Goal: Task Accomplishment & Management: Complete application form

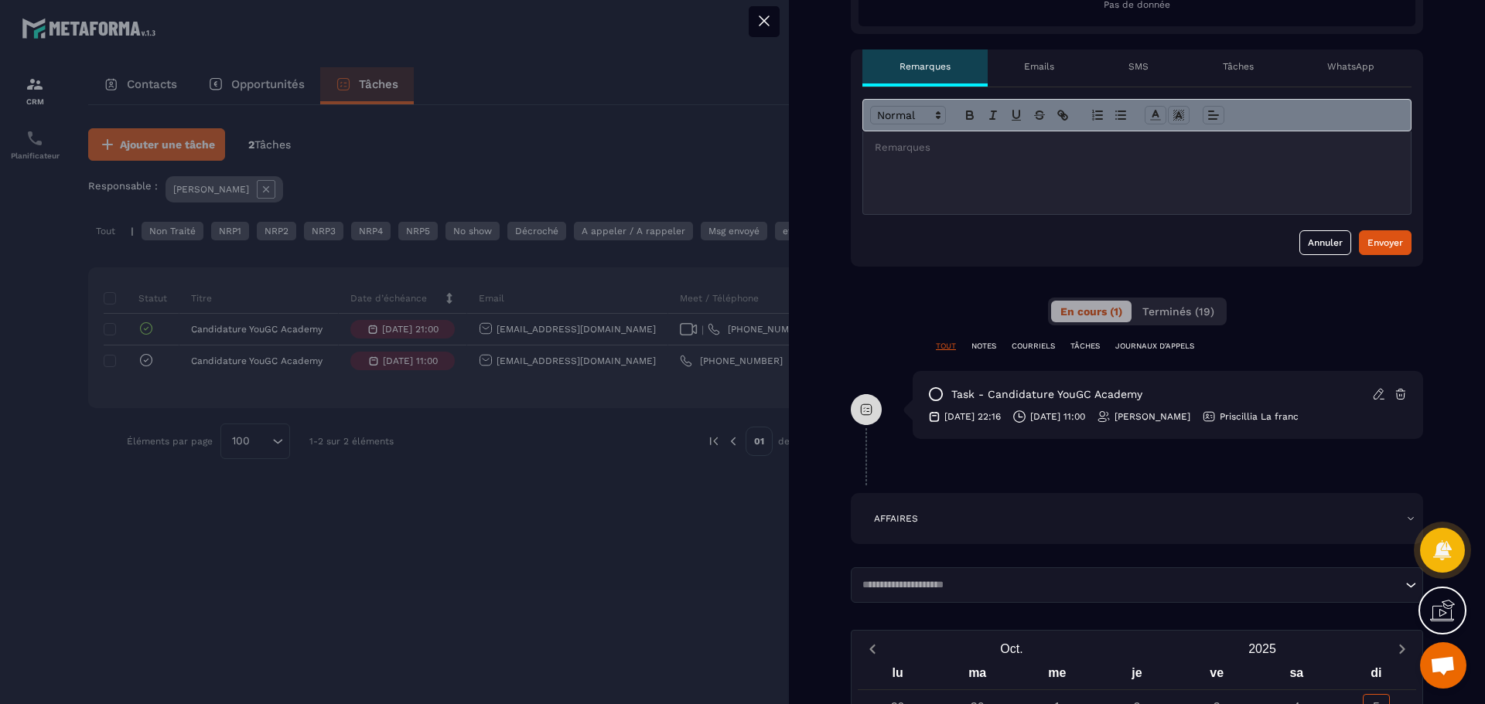
scroll to position [471, 0]
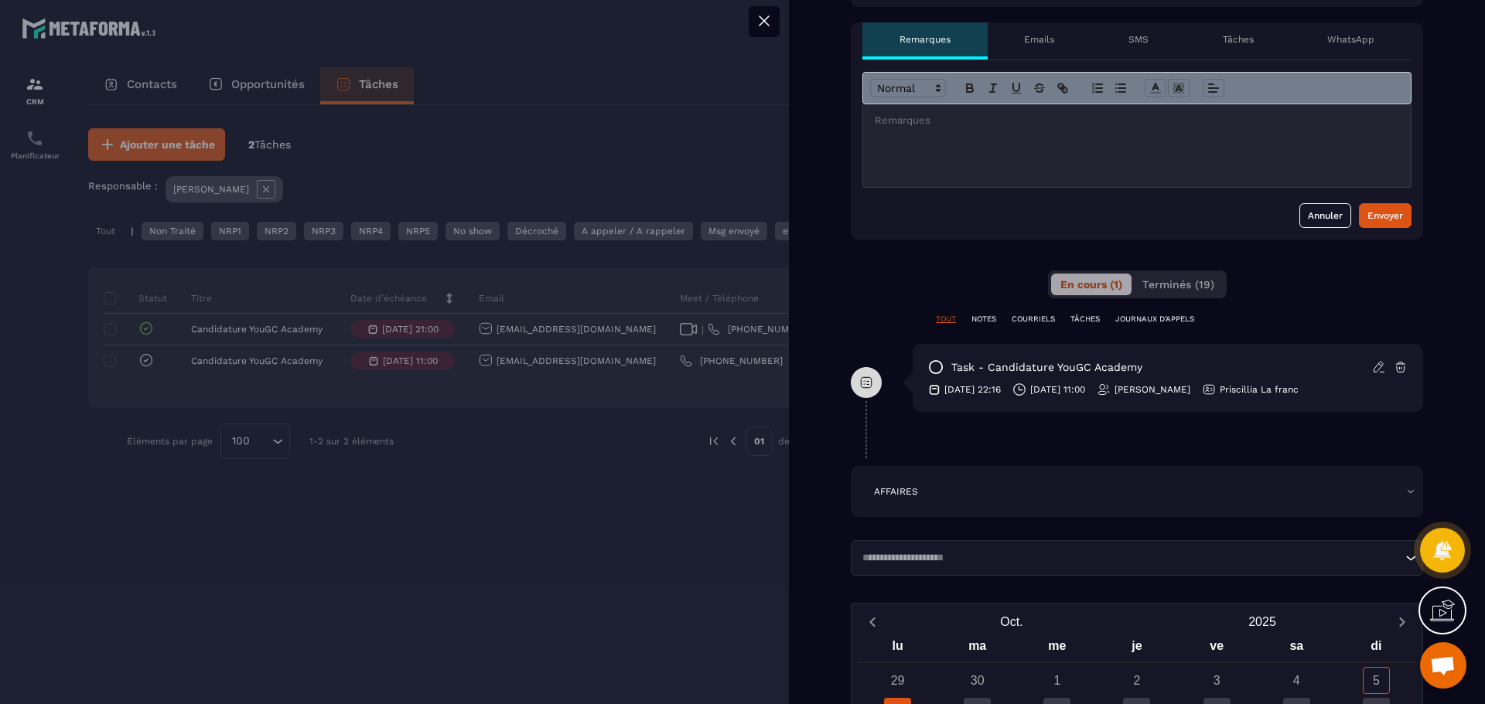
drag, startPoint x: 986, startPoint y: 232, endPoint x: 978, endPoint y: 220, distance: 13.9
click at [984, 229] on div "Annuler Envoyer" at bounding box center [1137, 149] width 572 height 179
click at [925, 128] on div at bounding box center [1136, 145] width 547 height 83
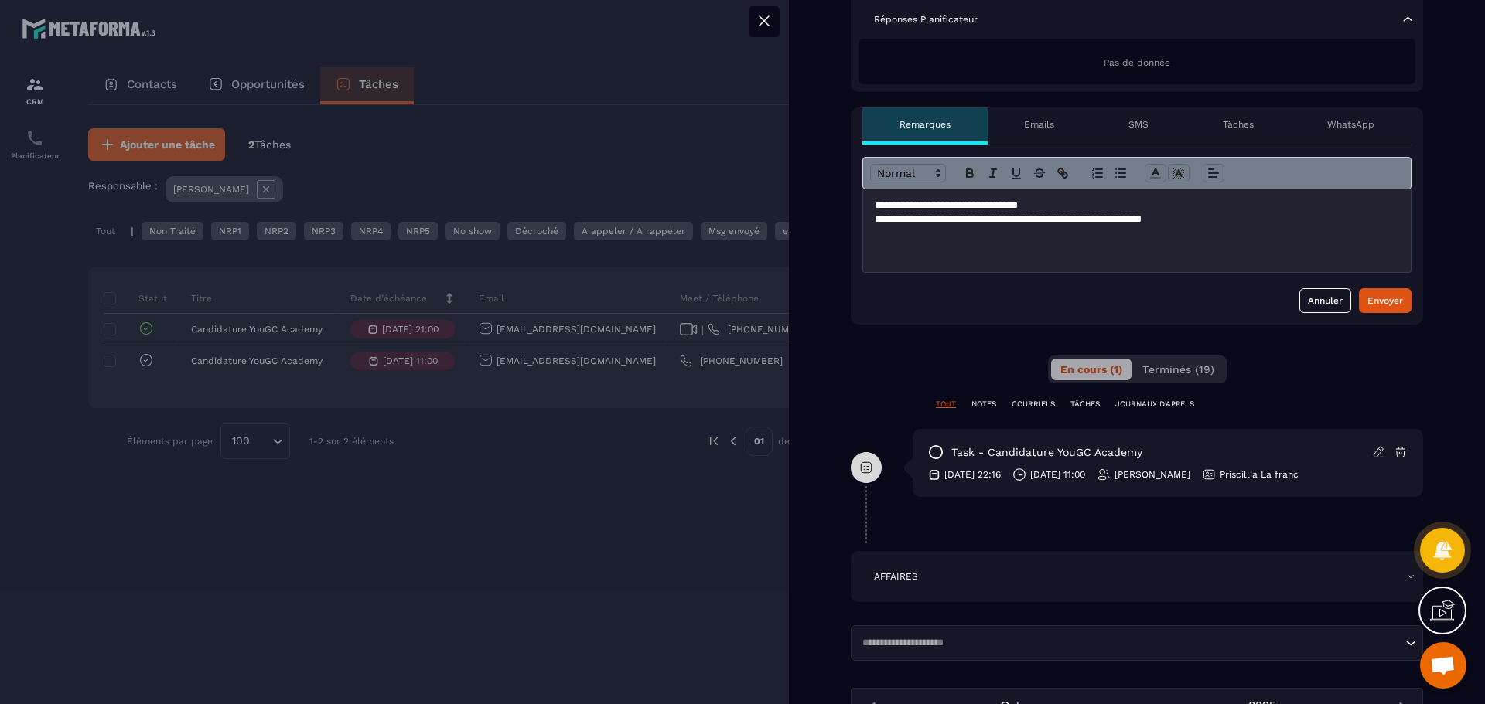
scroll to position [387, 0]
drag, startPoint x: 1226, startPoint y: 220, endPoint x: 994, endPoint y: 225, distance: 232.0
click at [994, 225] on p "**********" at bounding box center [1131, 219] width 513 height 14
click at [1375, 302] on div "Envoyer" at bounding box center [1385, 299] width 36 height 15
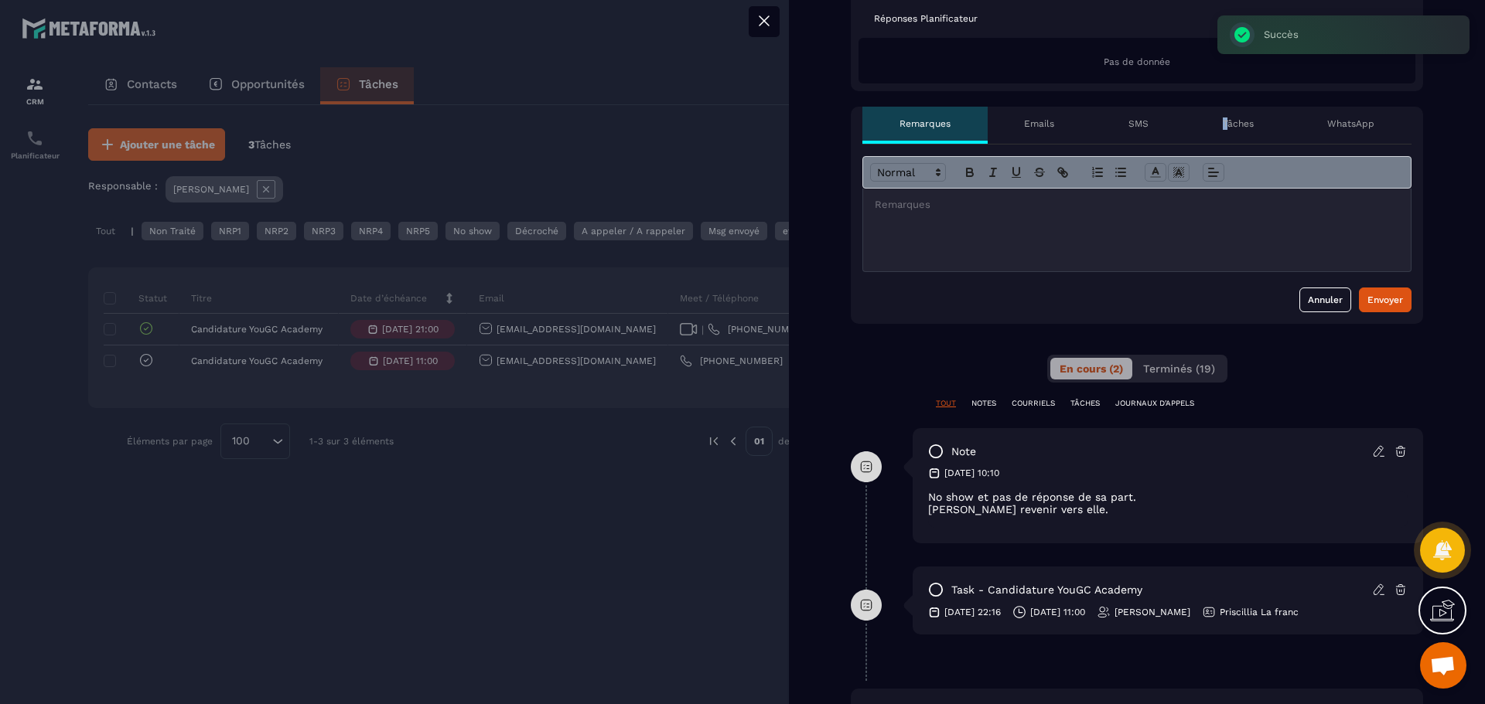
click at [1223, 125] on p "Tâches" at bounding box center [1238, 124] width 31 height 12
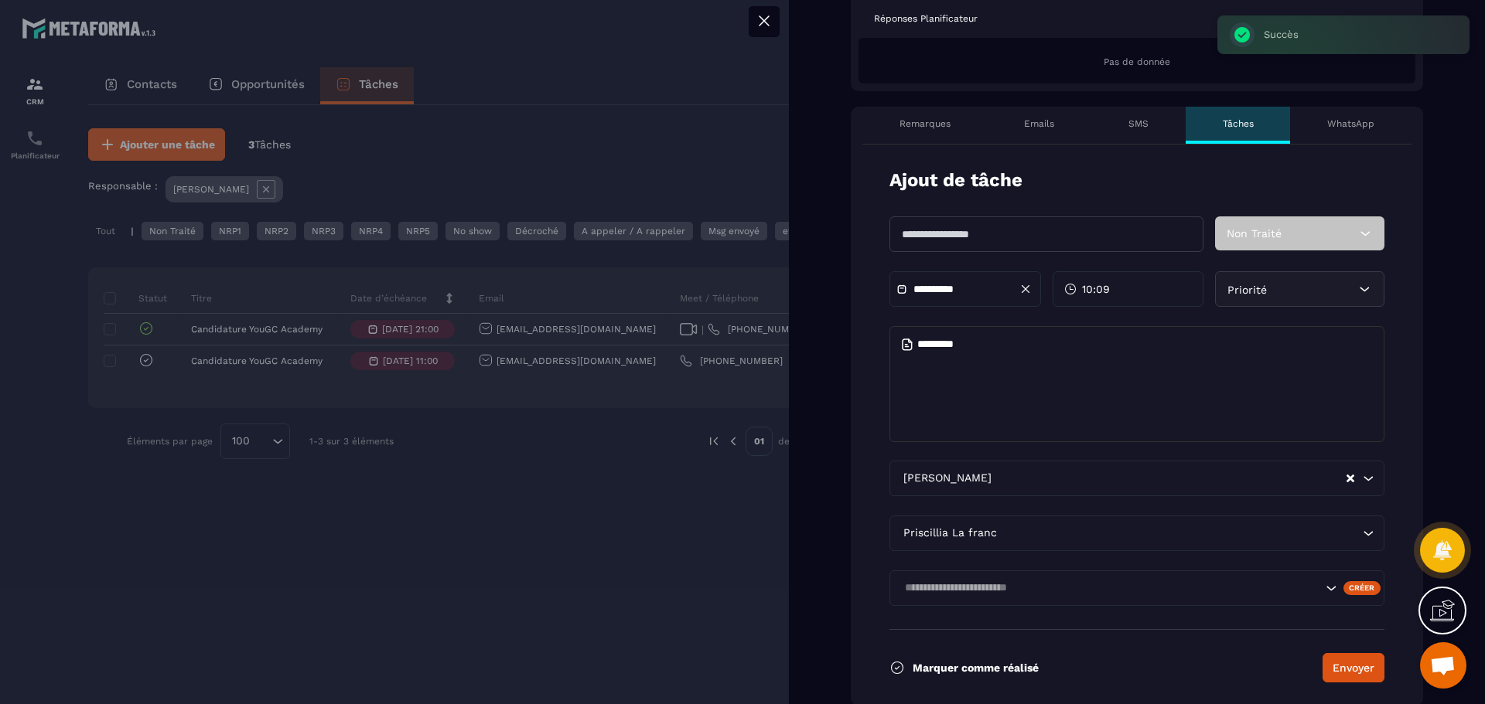
click at [989, 226] on input "text" at bounding box center [1046, 235] width 314 height 36
type input "*"
type input "**"
click at [947, 283] on div "**********" at bounding box center [965, 289] width 152 height 36
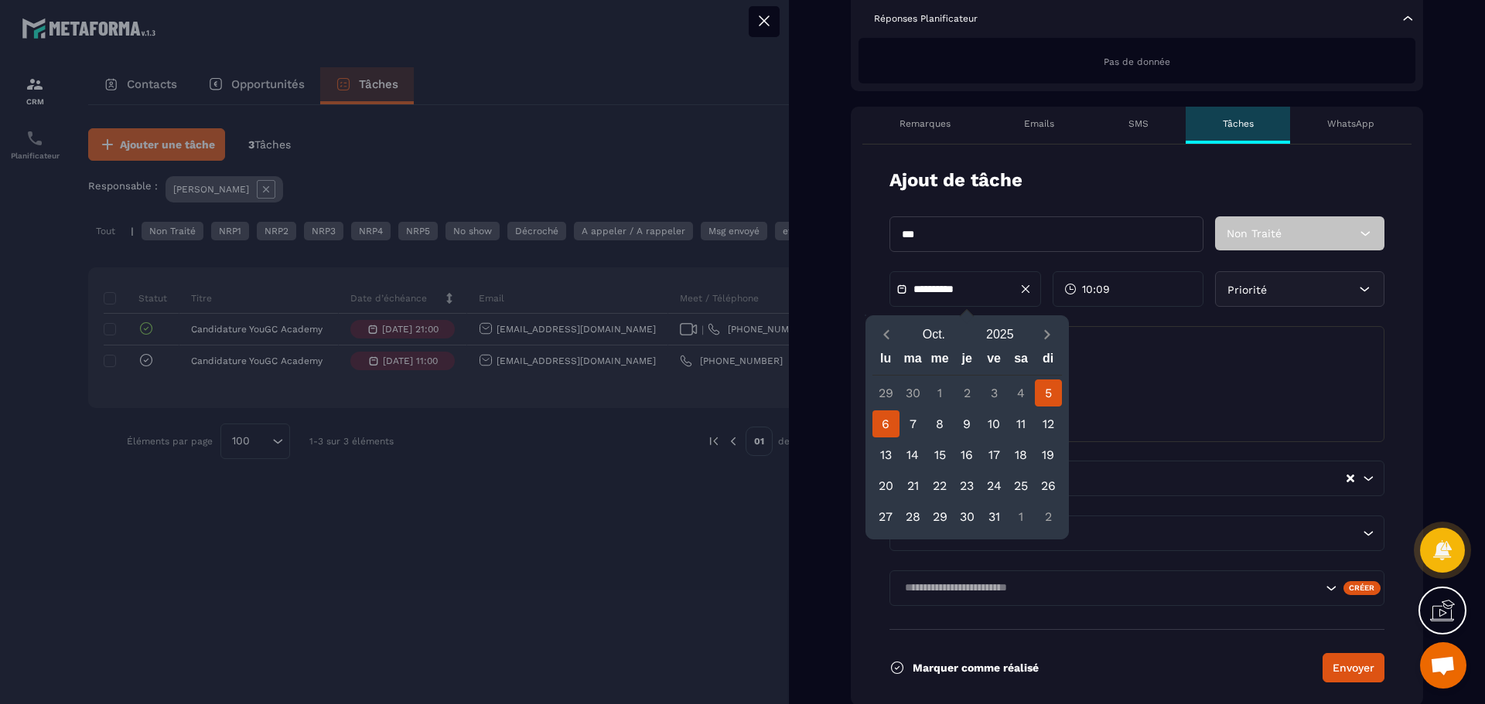
click at [888, 429] on div "6" at bounding box center [885, 424] width 27 height 27
type input "**********"
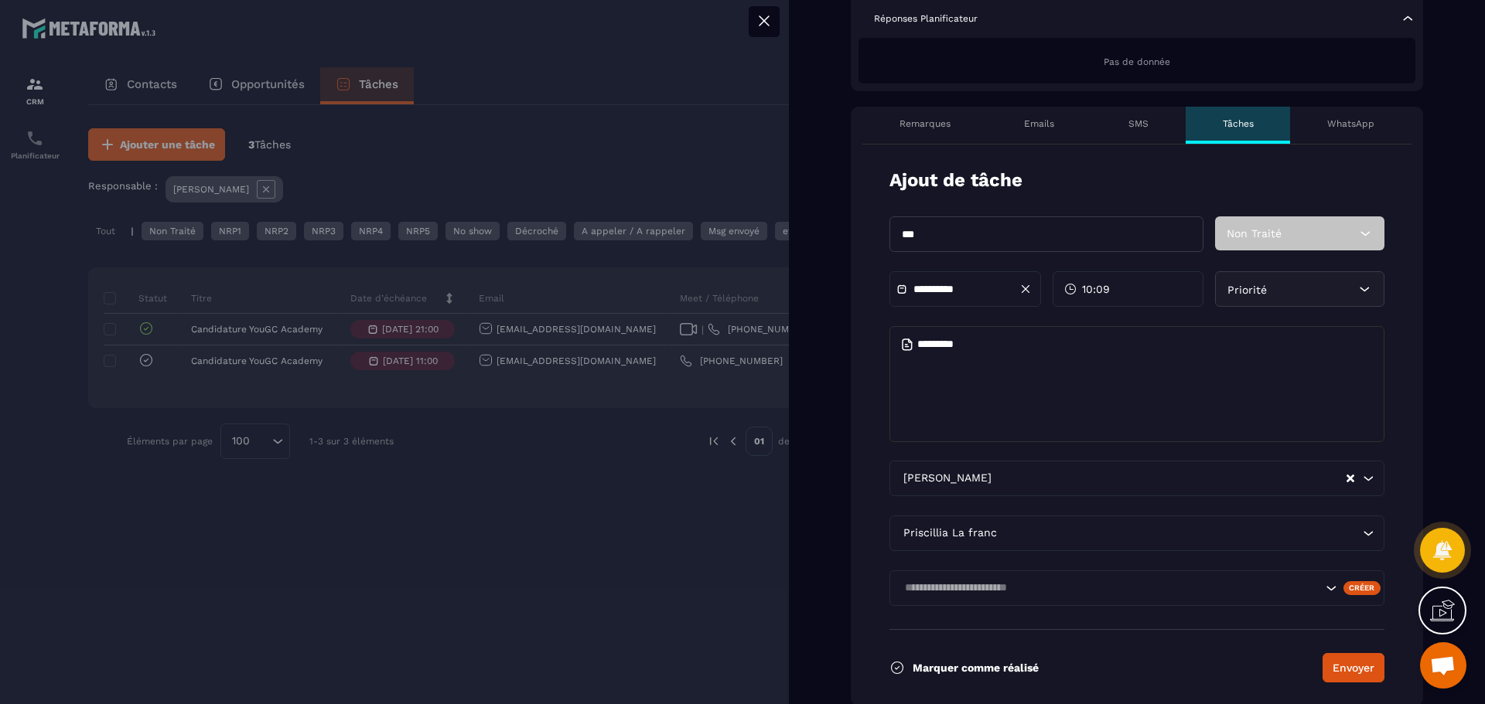
click at [1145, 285] on div "10:09" at bounding box center [1128, 289] width 152 height 36
click at [1080, 376] on div "19 (7 PM)" at bounding box center [1086, 376] width 77 height 20
click at [1169, 317] on div "00" at bounding box center [1163, 322] width 77 height 20
click at [1348, 353] on textarea at bounding box center [1136, 384] width 495 height 116
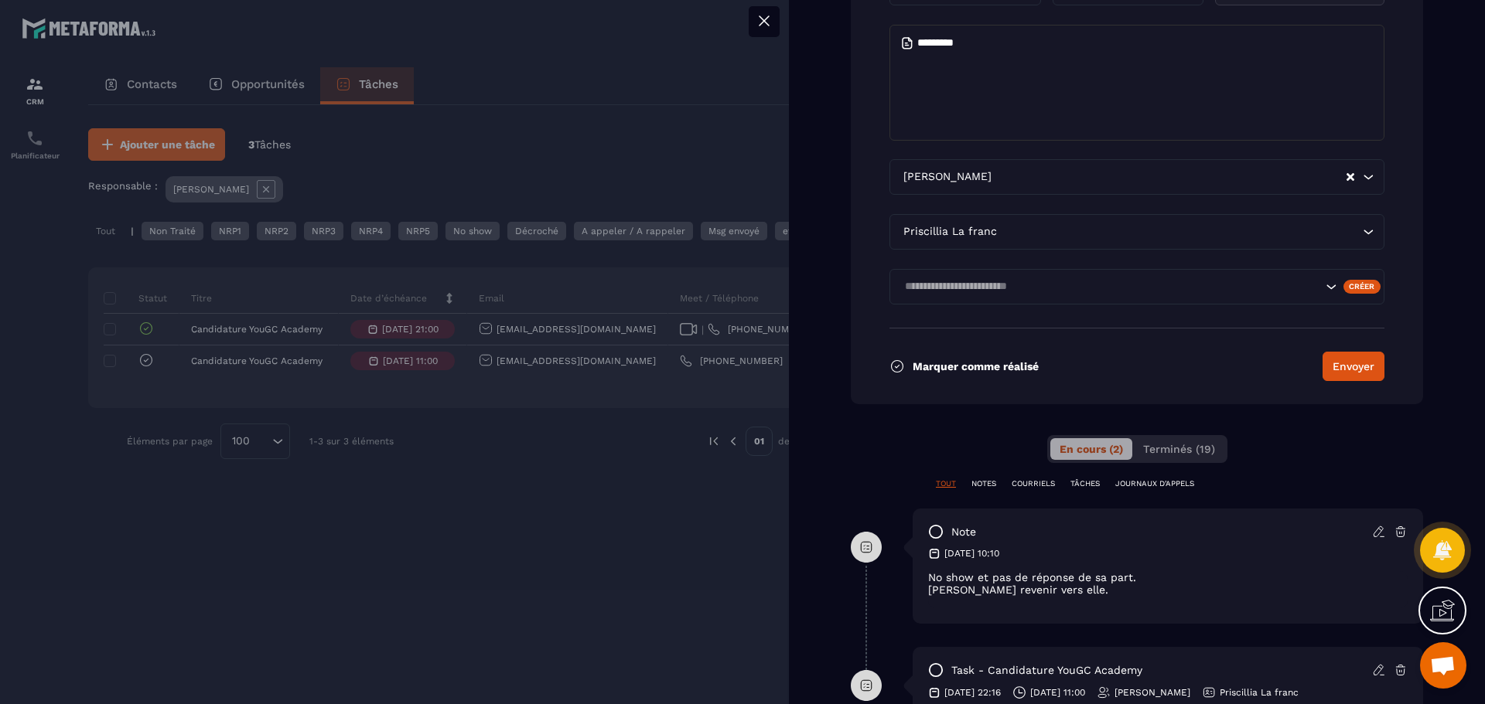
scroll to position [696, 0]
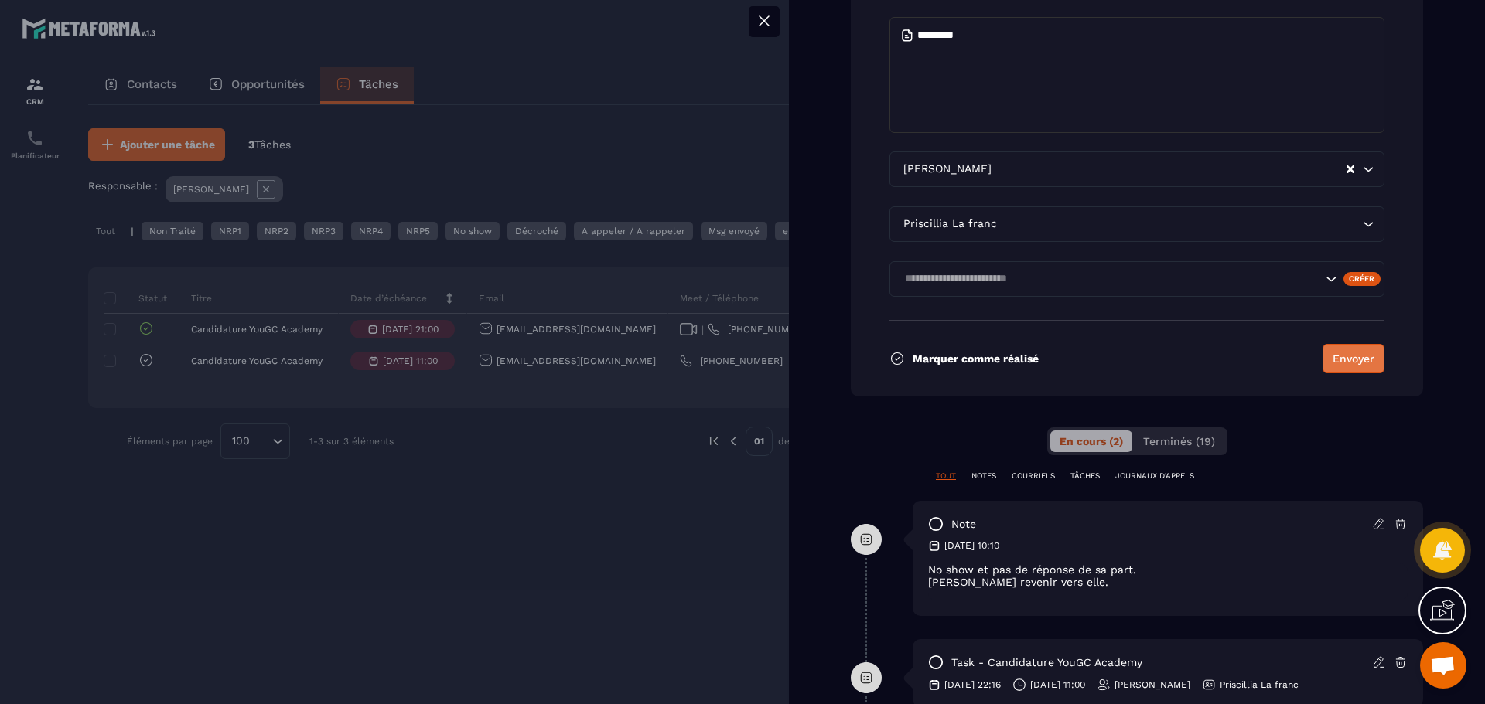
click at [1346, 362] on button "Envoyer" at bounding box center [1353, 358] width 62 height 29
type input "**********"
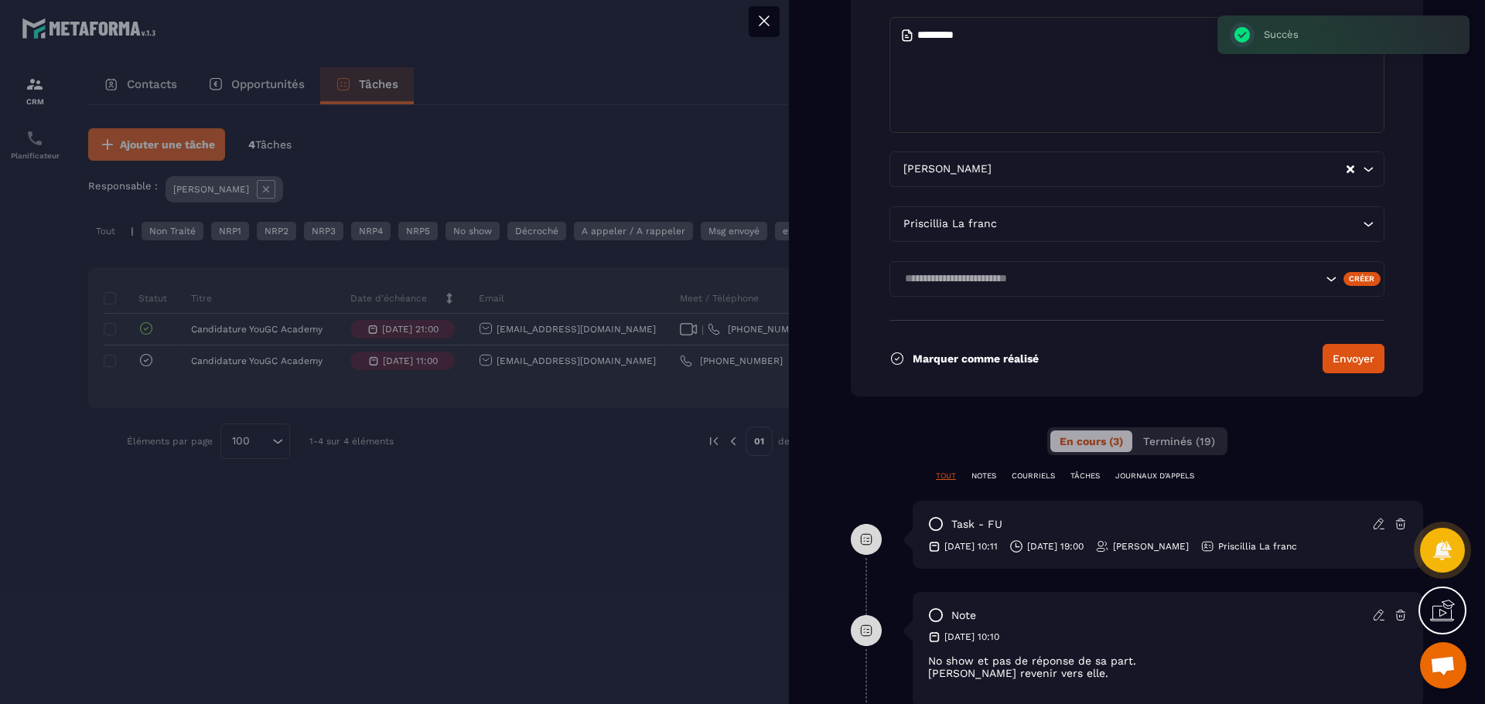
click at [431, 563] on div at bounding box center [742, 352] width 1485 height 704
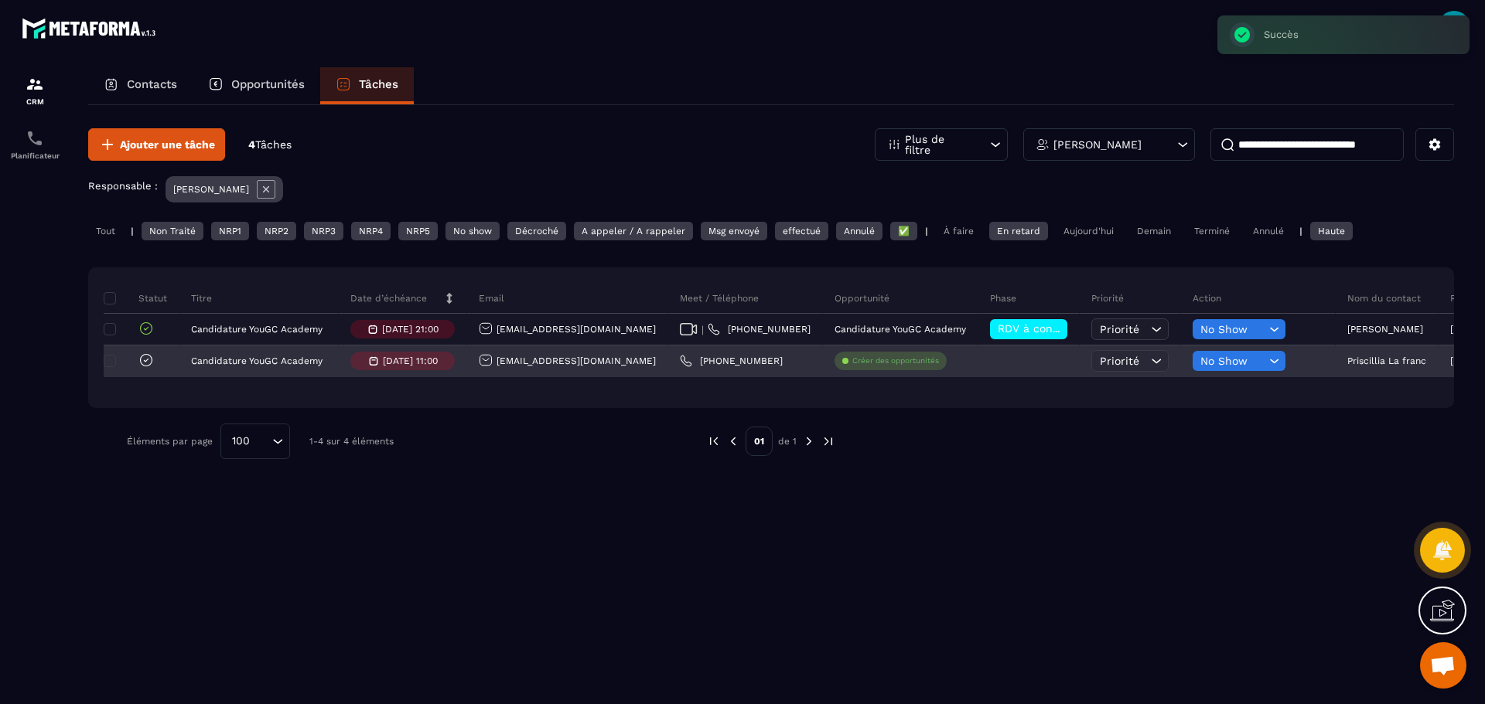
click at [146, 354] on icon at bounding box center [145, 360] width 15 height 15
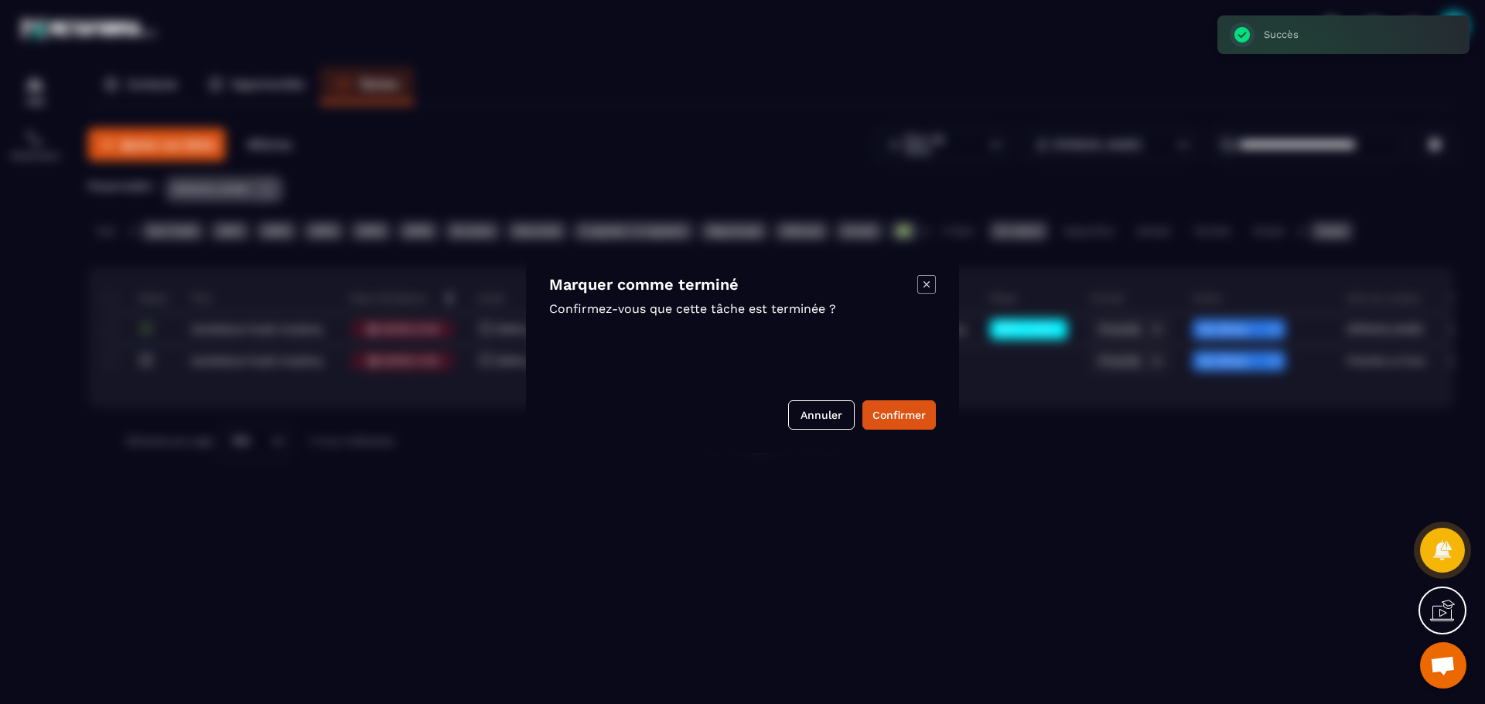
click at [858, 414] on div "Annuler Confirmer" at bounding box center [742, 415] width 387 height 29
click at [882, 411] on button "Confirmer" at bounding box center [898, 415] width 73 height 29
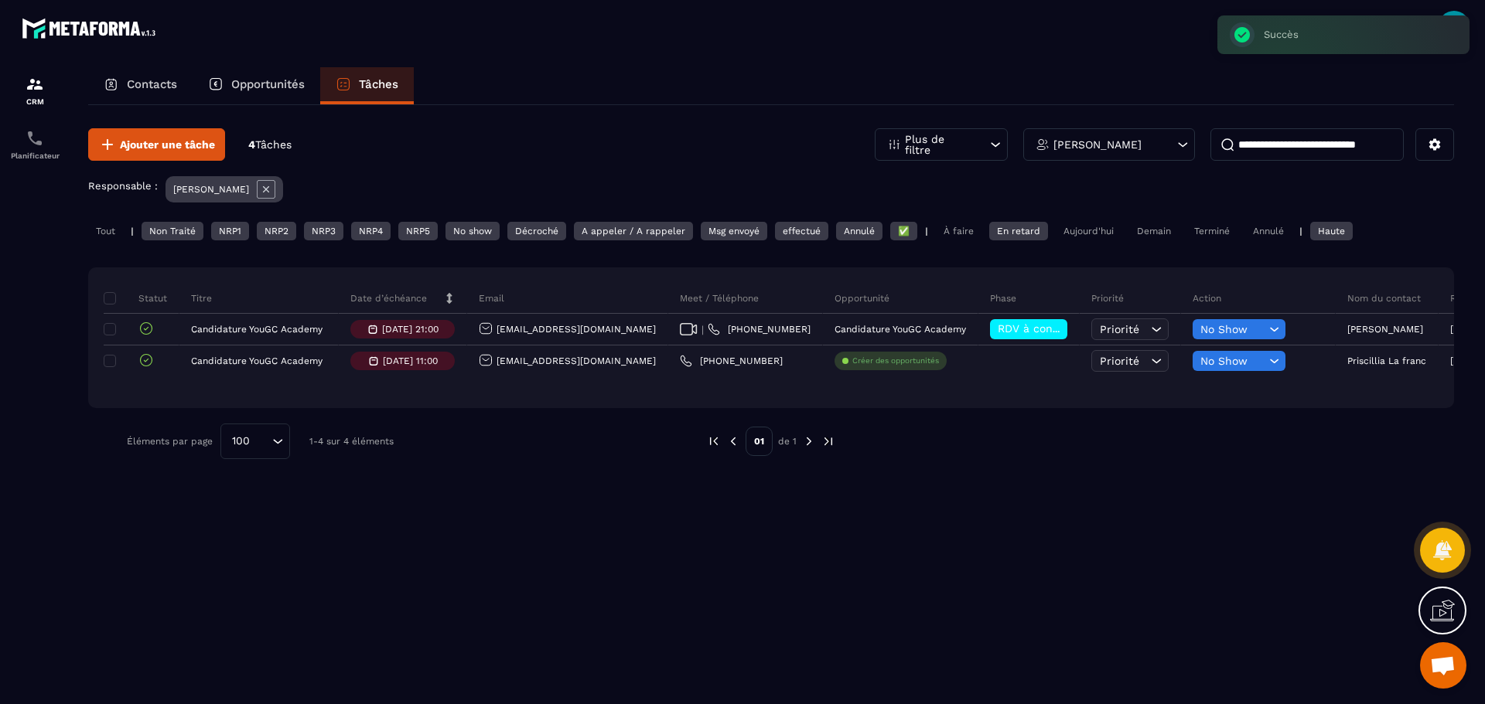
click at [1094, 239] on div "Aujourd'hui" at bounding box center [1089, 231] width 66 height 19
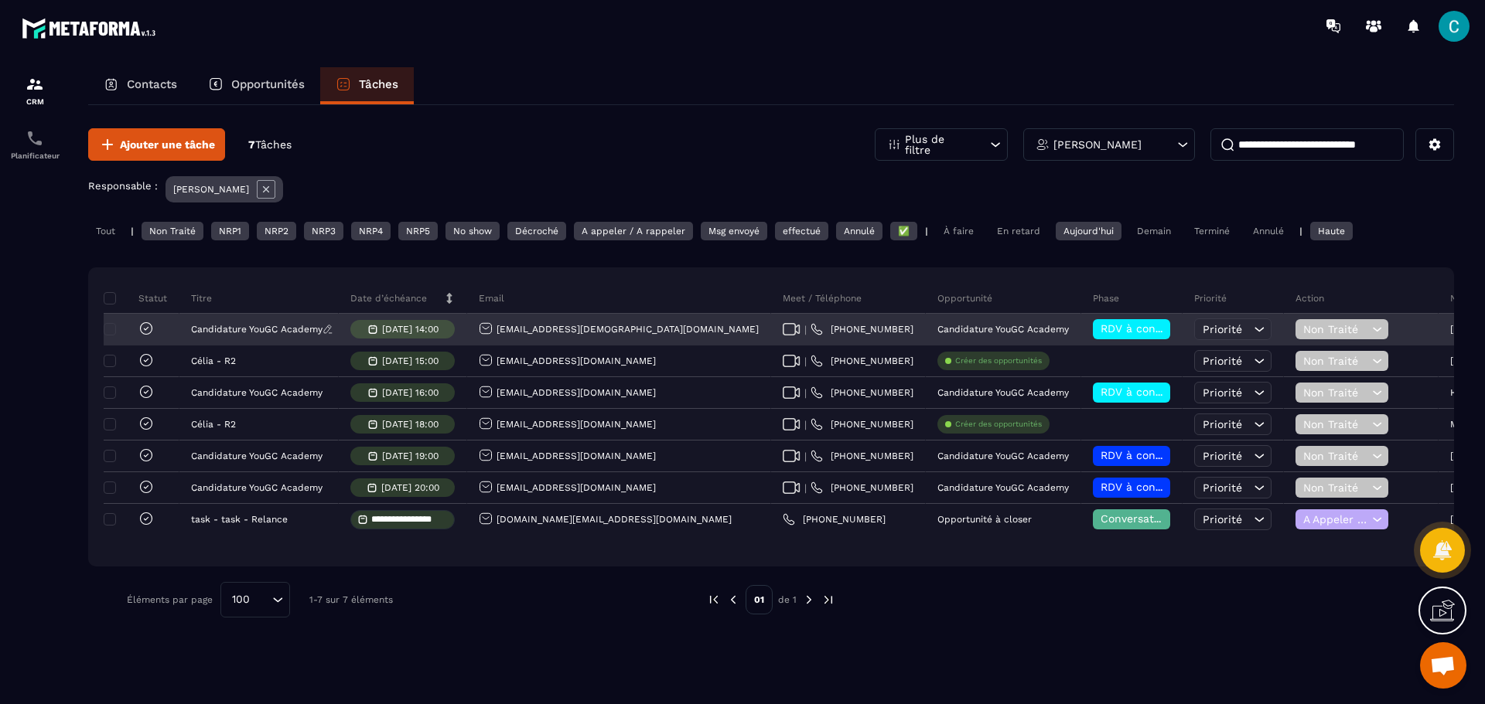
click at [326, 333] on icon at bounding box center [327, 329] width 11 height 11
click at [326, 333] on div "**********" at bounding box center [258, 330] width 159 height 31
click at [503, 341] on div "[EMAIL_ADDRESS][DEMOGRAPHIC_DATA][DOMAIN_NAME]" at bounding box center [619, 330] width 304 height 31
click at [616, 337] on div "[EMAIL_ADDRESS][DEMOGRAPHIC_DATA][DOMAIN_NAME]" at bounding box center [619, 330] width 304 height 31
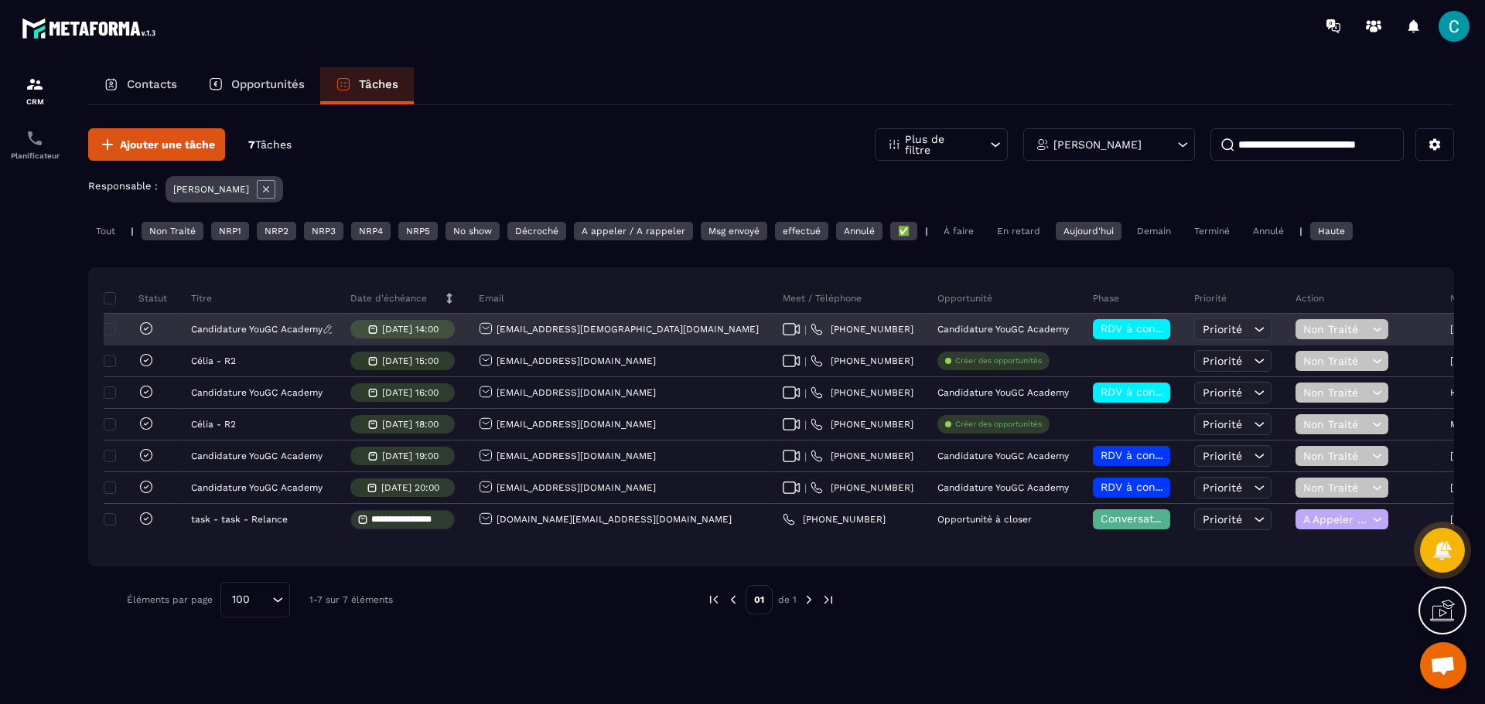
click at [568, 331] on div "[EMAIL_ADDRESS][DEMOGRAPHIC_DATA][DOMAIN_NAME]" at bounding box center [619, 330] width 280 height 16
